Goal: Task Accomplishment & Management: Manage account settings

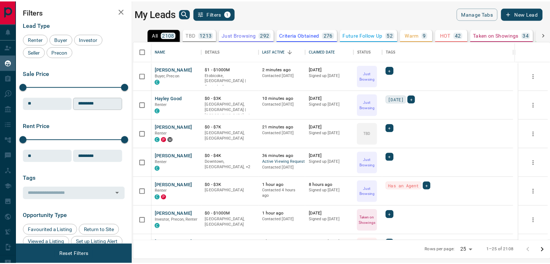
scroll to position [194, 413]
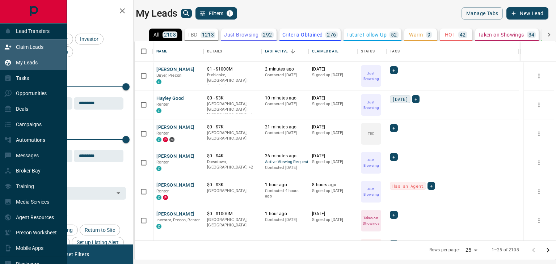
click at [29, 45] on p "Claim Leads" at bounding box center [29, 47] width 27 height 6
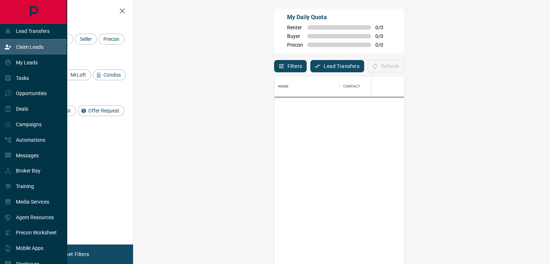
scroll to position [194, 395]
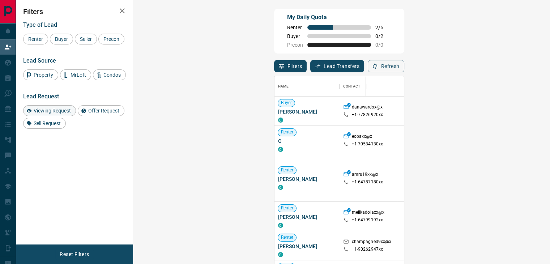
click at [44, 106] on div "Viewing Request" at bounding box center [49, 110] width 53 height 11
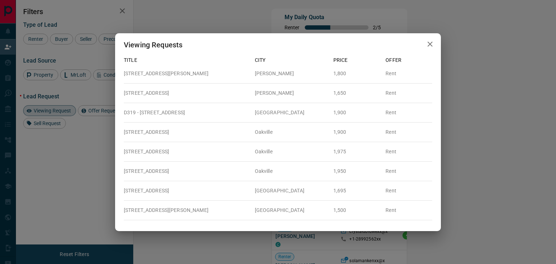
click at [430, 45] on icon "button" at bounding box center [429, 44] width 9 height 9
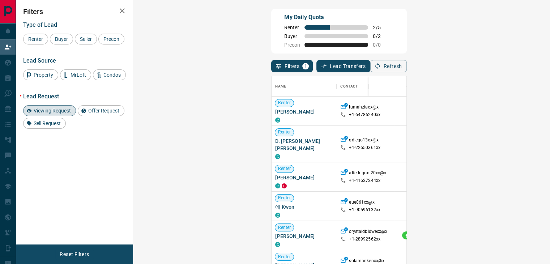
scroll to position [6, 6]
click at [126, 10] on icon "button" at bounding box center [122, 11] width 9 height 9
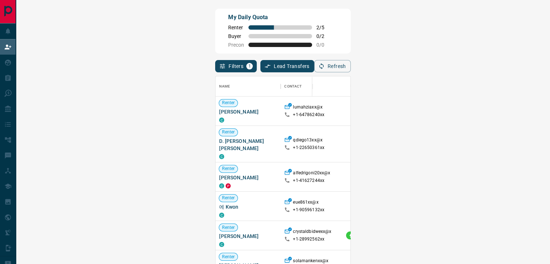
scroll to position [194, 508]
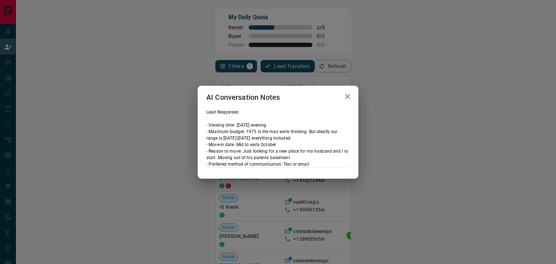
click at [346, 94] on icon "button" at bounding box center [347, 96] width 9 height 9
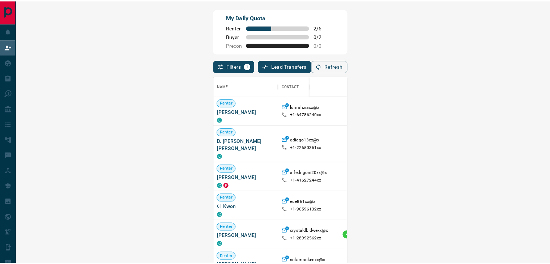
scroll to position [6, 6]
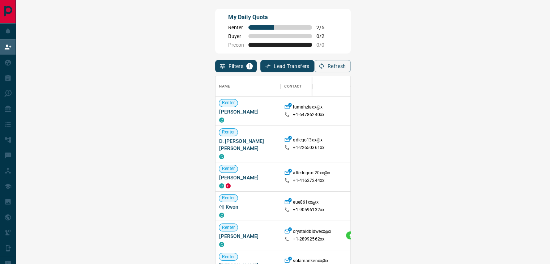
click at [495, 110] on span "Viewing Request ( 8 )" at bounding box center [515, 111] width 40 height 5
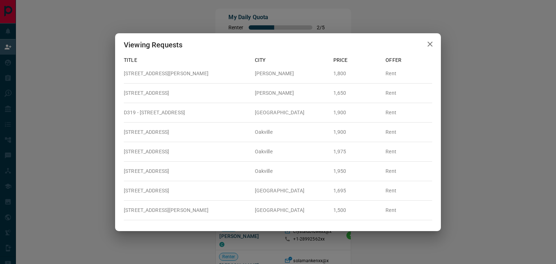
click at [350, 42] on div "My Daily Quota Renter 2 / 5 Buyer 0 / 2 Precon 0 / 0" at bounding box center [282, 31] width 135 height 45
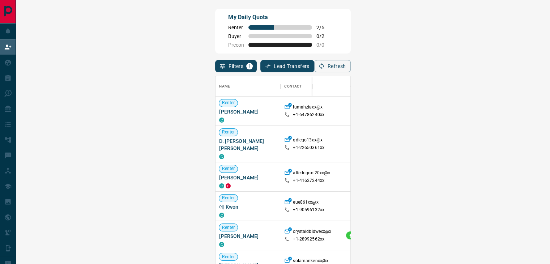
scroll to position [194, 508]
click at [215, 64] on button "Filters 1" at bounding box center [236, 66] width 42 height 12
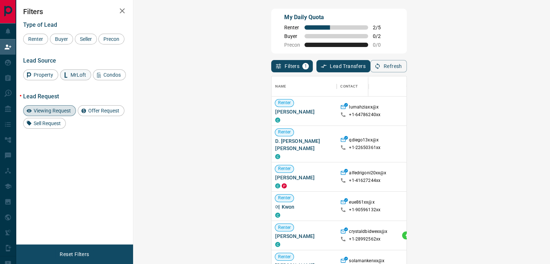
scroll to position [6, 6]
click at [102, 110] on span "Offer Request" at bounding box center [104, 111] width 36 height 6
click at [55, 110] on span "Viewing Request" at bounding box center [52, 111] width 42 height 6
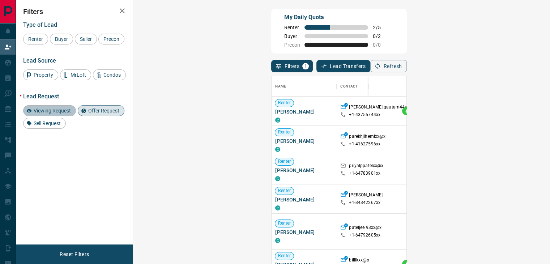
click at [56, 110] on span "Viewing Request" at bounding box center [52, 111] width 42 height 6
click at [106, 110] on span "Offer Request" at bounding box center [104, 111] width 36 height 6
